Goal: Transaction & Acquisition: Purchase product/service

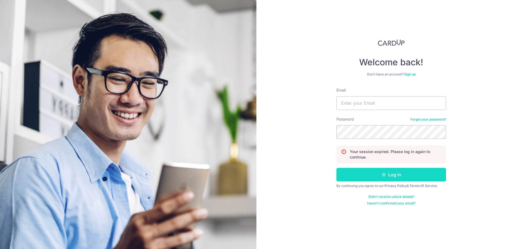
type input "lr.ng@live.com.sg"
click at [380, 180] on button "Log in" at bounding box center [391, 175] width 110 height 14
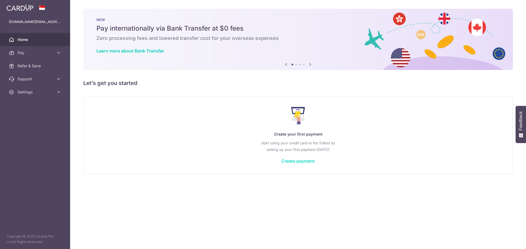
click at [295, 162] on link "Create payment" at bounding box center [297, 161] width 33 height 5
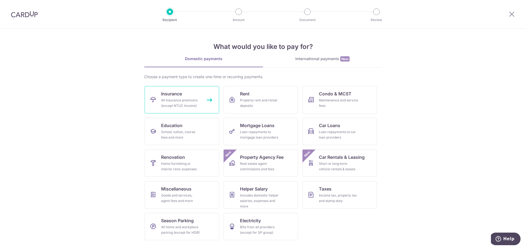
click at [178, 104] on div "All insurance premiums (except NTUC Income)" at bounding box center [180, 103] width 39 height 11
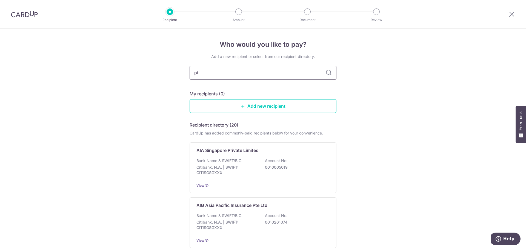
type input "p"
type input "pru"
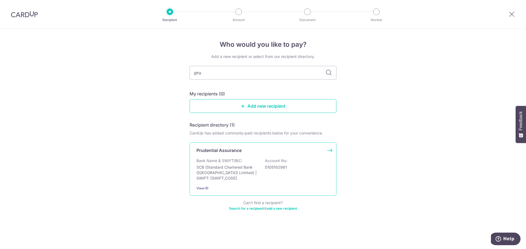
click at [296, 169] on p "0105192961" at bounding box center [295, 167] width 61 height 5
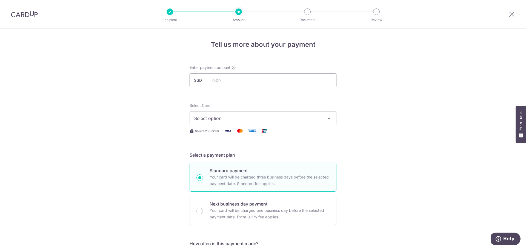
click at [258, 80] on input "text" at bounding box center [262, 81] width 147 height 14
type input "726.98"
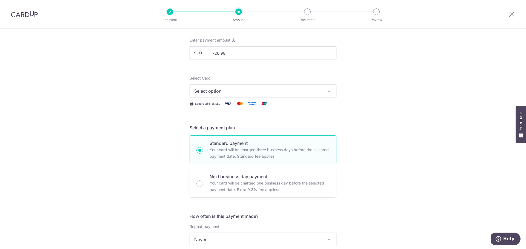
click at [208, 99] on div "Select Card Select option Add credit card Your Cards **** 5751 Secure 256-bit S…" at bounding box center [262, 91] width 147 height 31
click at [210, 96] on button "Select option" at bounding box center [262, 91] width 147 height 14
click at [208, 105] on span "Add credit card" at bounding box center [268, 106] width 128 height 5
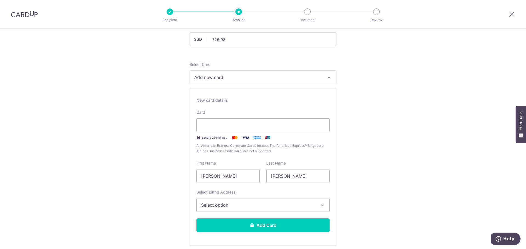
scroll to position [55, 0]
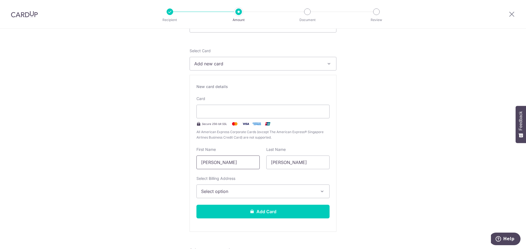
drag, startPoint x: 187, startPoint y: 164, endPoint x: 91, endPoint y: 159, distance: 96.3
type input "Y"
type input "Tarra"
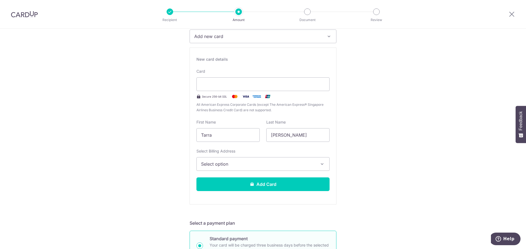
click at [228, 168] on button "Select option" at bounding box center [262, 164] width 133 height 14
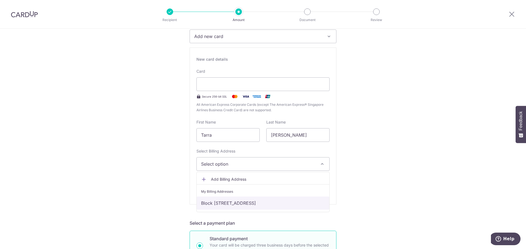
click at [216, 202] on link "Block 90A Telok Blangah Street 31 #22-241, Singapore, South West, Singapore-101…" at bounding box center [263, 203] width 133 height 13
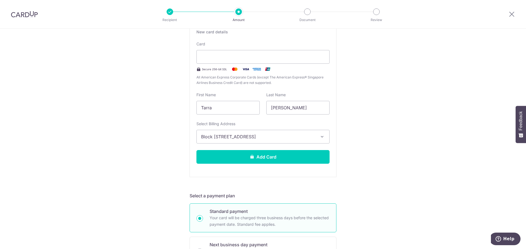
scroll to position [137, 0]
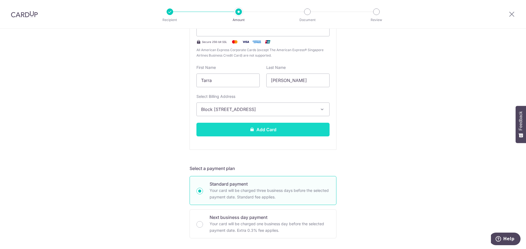
click at [234, 128] on button "Add Card" at bounding box center [262, 130] width 133 height 14
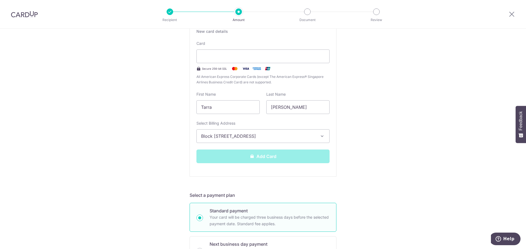
scroll to position [110, 0]
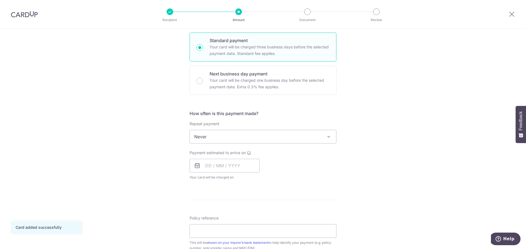
scroll to position [137, 0]
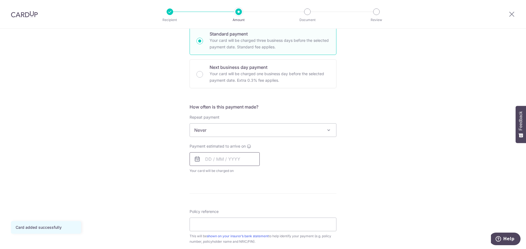
click at [219, 160] on input "text" at bounding box center [224, 160] width 70 height 14
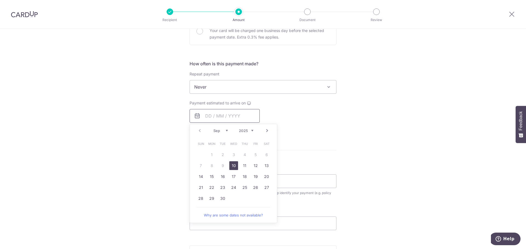
scroll to position [219, 0]
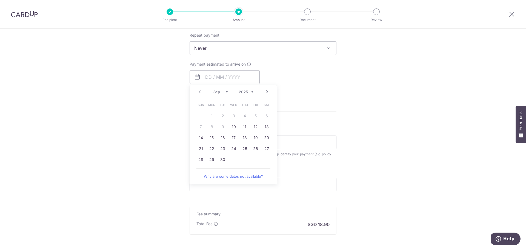
click at [226, 152] on td "23" at bounding box center [222, 148] width 11 height 11
type input "[DATE]"
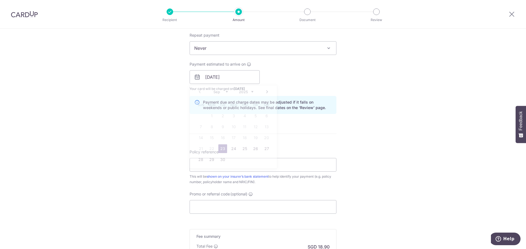
click at [223, 150] on div "Policy reference This will be shown on your insurer’s bank statement to help id…" at bounding box center [262, 167] width 147 height 36
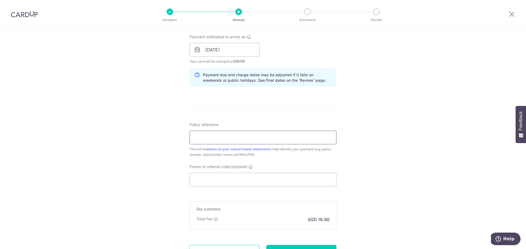
click at [254, 136] on input "Policy reference" at bounding box center [262, 138] width 147 height 14
paste input "59886736"
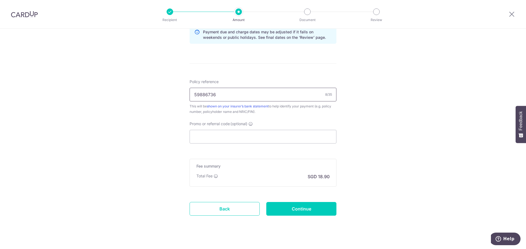
scroll to position [297, 0]
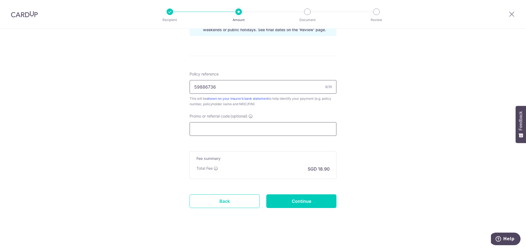
type input "59886736"
click at [243, 133] on input "Promo or referral code (optional)" at bounding box center [262, 129] width 147 height 14
paste input "MILELION"
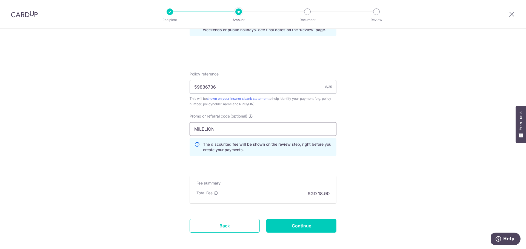
type input "MILELION"
click at [355, 148] on div "Tell us more about your payment Enter payment amount SGD 726.98 726.98 Card add…" at bounding box center [263, 3] width 526 height 542
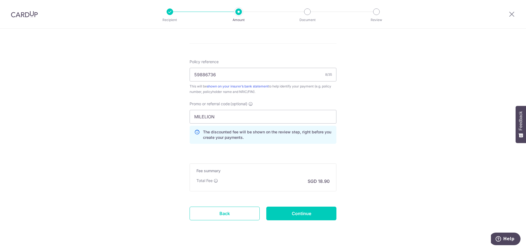
scroll to position [322, 0]
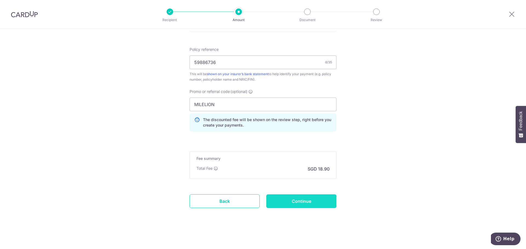
click at [289, 205] on input "Continue" at bounding box center [301, 202] width 70 height 14
type input "Create Schedule"
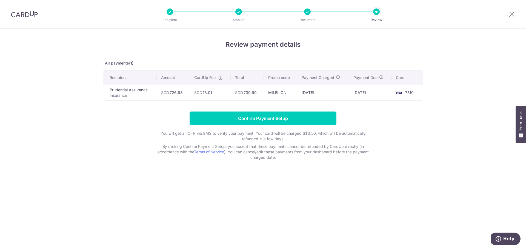
click at [238, 93] on span "SGD" at bounding box center [239, 92] width 8 height 5
drag, startPoint x: 238, startPoint y: 93, endPoint x: 294, endPoint y: 91, distance: 55.9
click at [294, 91] on tr "Prudential Assurance Insurance SGD 726.98 SGD 13.01 SGD 739.99 [GEOGRAPHIC_DATA…" at bounding box center [263, 93] width 320 height 16
click at [303, 91] on td "[DATE]" at bounding box center [323, 93] width 52 height 16
click at [411, 92] on span "7510" at bounding box center [409, 92] width 8 height 5
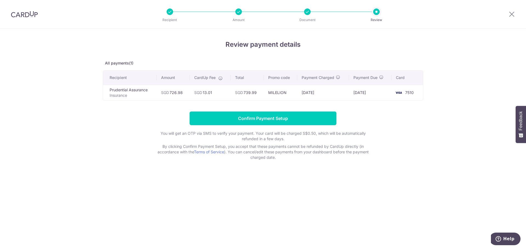
drag, startPoint x: 146, startPoint y: 92, endPoint x: 410, endPoint y: 94, distance: 264.5
click at [410, 94] on tr "Prudential Assurance Insurance SGD 726.98 SGD 13.01 SGD 739.99 [GEOGRAPHIC_DATA…" at bounding box center [263, 93] width 320 height 16
click at [413, 110] on div "Review payment details All payments(1) Recipient Amount CardUp Fee Total Promo …" at bounding box center [263, 100] width 320 height 121
